Goal: Information Seeking & Learning: Check status

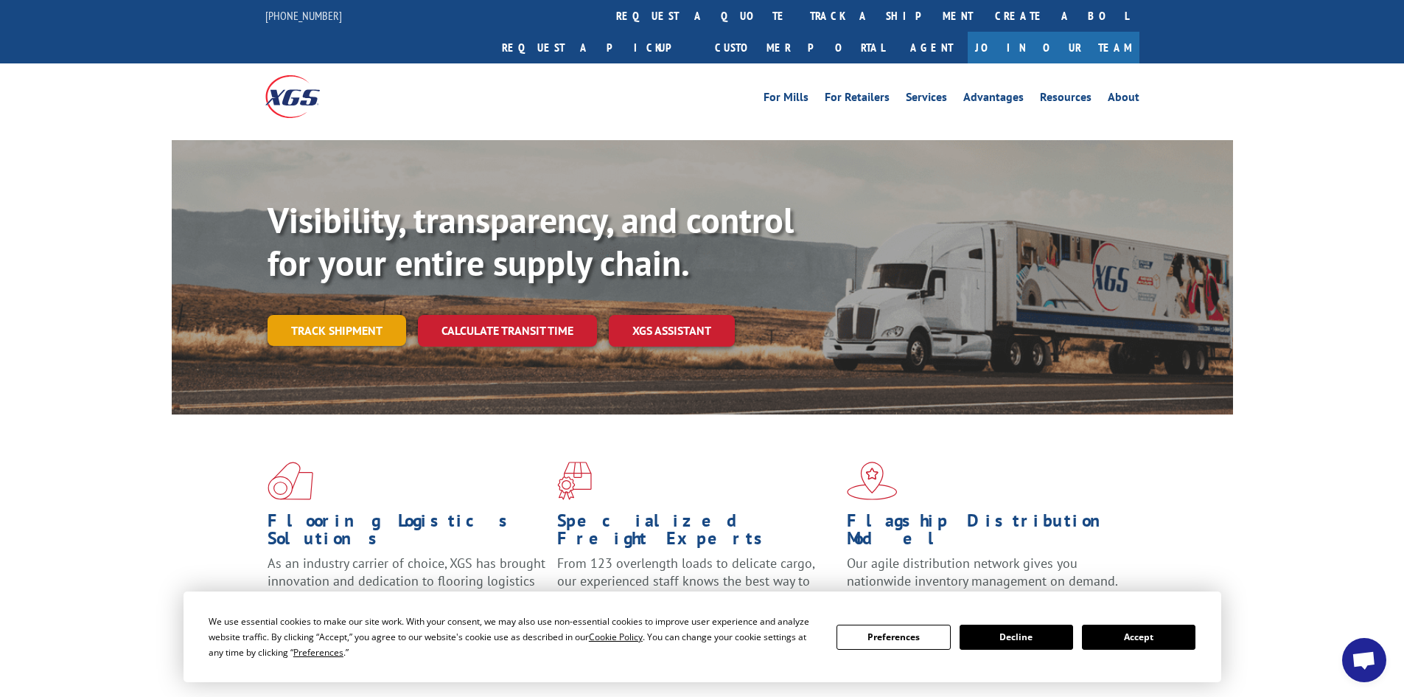
click at [372, 315] on link "Track shipment" at bounding box center [337, 330] width 139 height 31
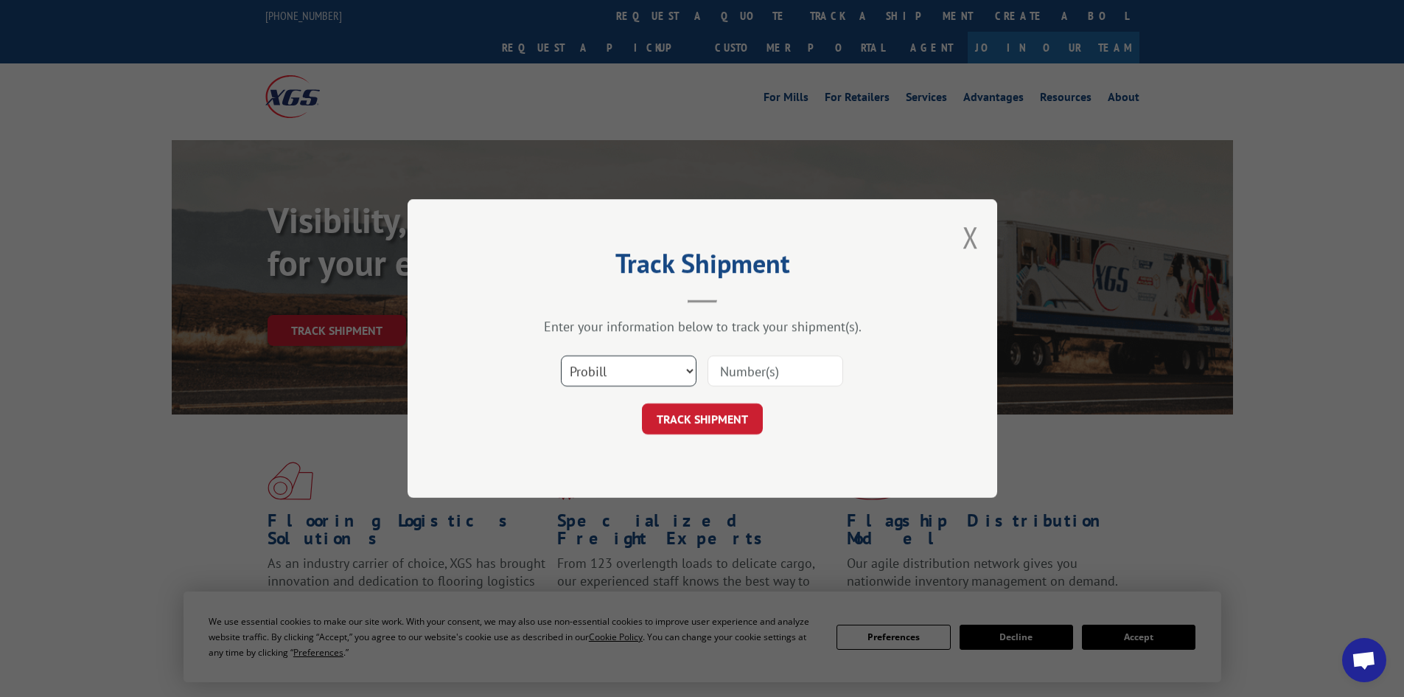
click at [661, 365] on select "Select category... Probill BOL PO" at bounding box center [629, 370] width 136 height 31
select select "bol"
click at [561, 355] on select "Select category... Probill BOL PO" at bounding box center [629, 370] width 136 height 31
paste input "5108610"
type input "5108610"
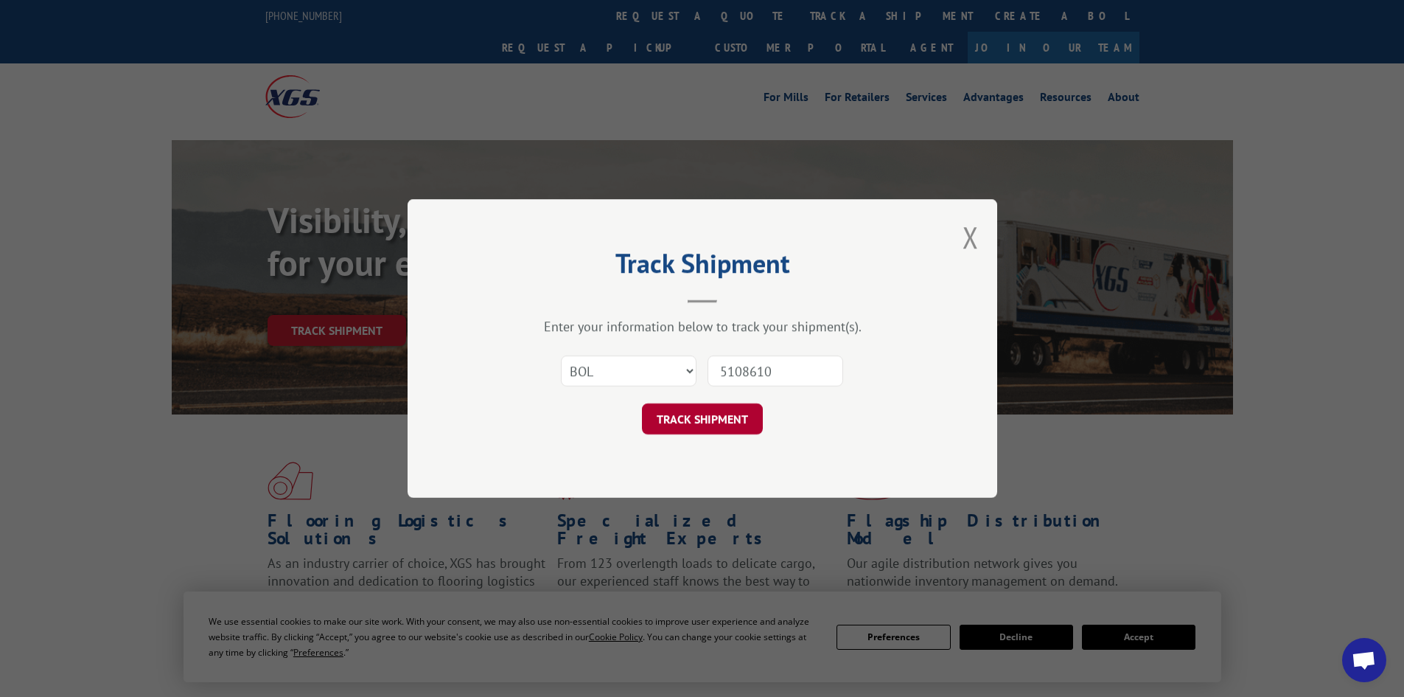
click at [726, 405] on button "TRACK SHIPMENT" at bounding box center [702, 418] width 121 height 31
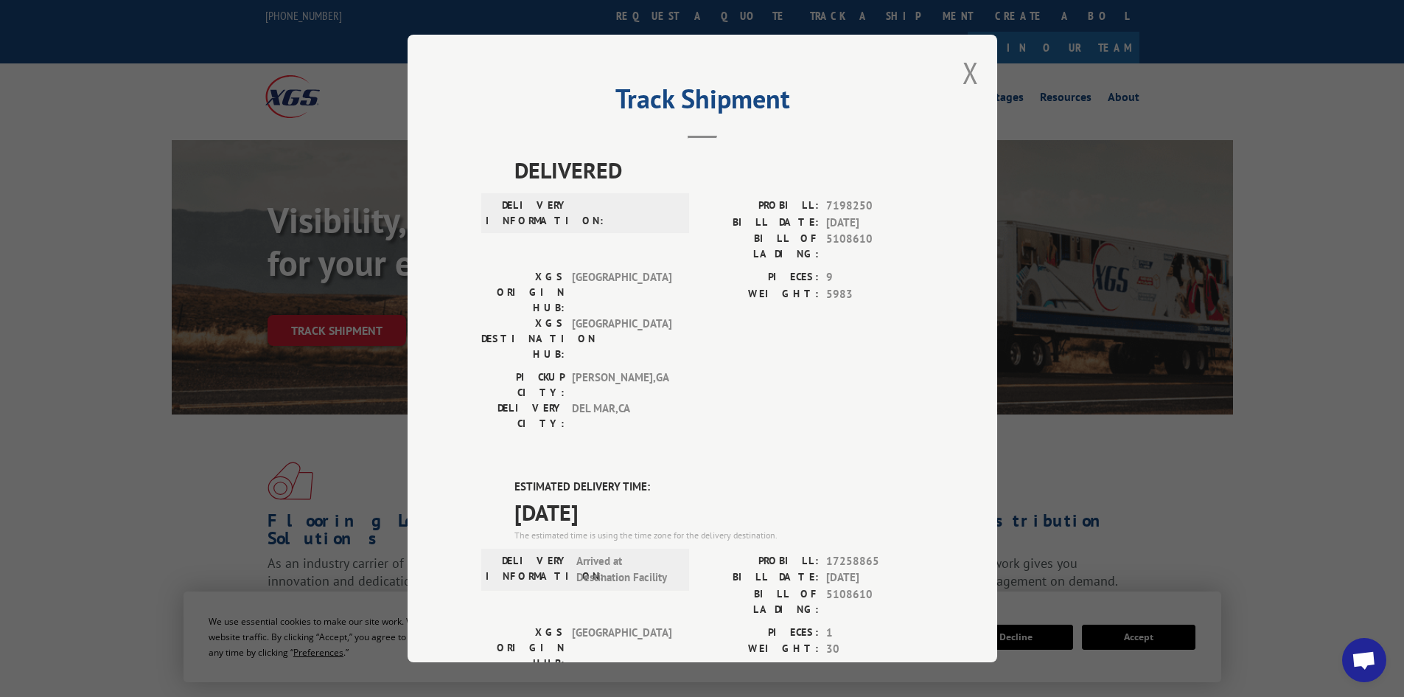
drag, startPoint x: 504, startPoint y: 397, endPoint x: 627, endPoint y: 421, distance: 125.4
copy div "ESTIMATED DELIVERY TIME: [DATE]"
click at [743, 385] on div "DELIVERED DELIVERY INFORMATION: PROBILL: 7198250 BILL DATE: [DATE] BILL OF LADI…" at bounding box center [702, 600] width 442 height 895
drag, startPoint x: 820, startPoint y: 469, endPoint x: 874, endPoint y: 473, distance: 54.7
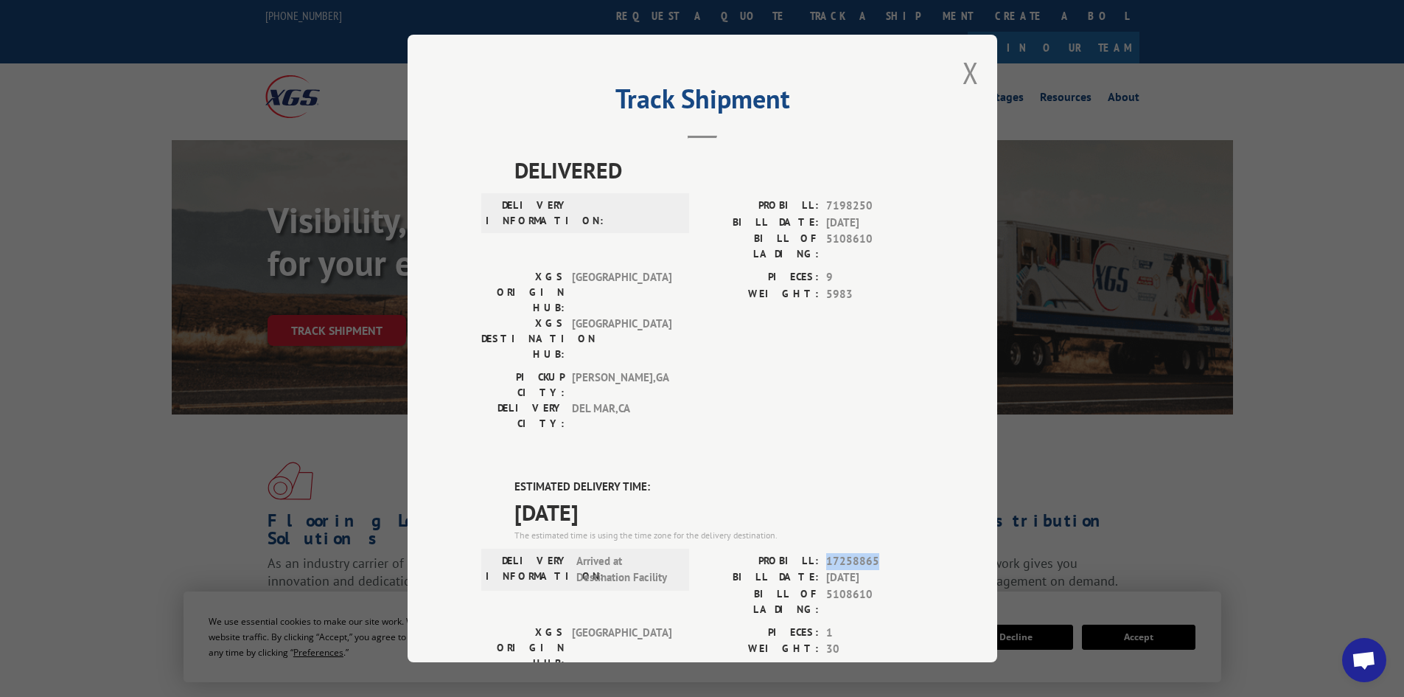
click at [874, 553] on div "PROBILL: 17258865" at bounding box center [813, 561] width 221 height 17
copy span "17258865"
